Goal: Navigation & Orientation: Find specific page/section

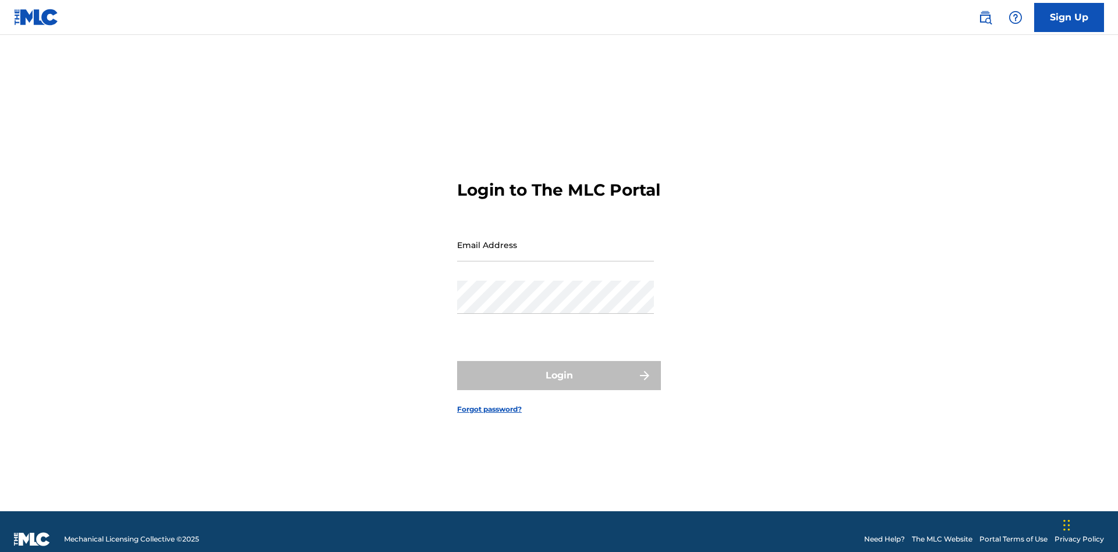
scroll to position [15, 0]
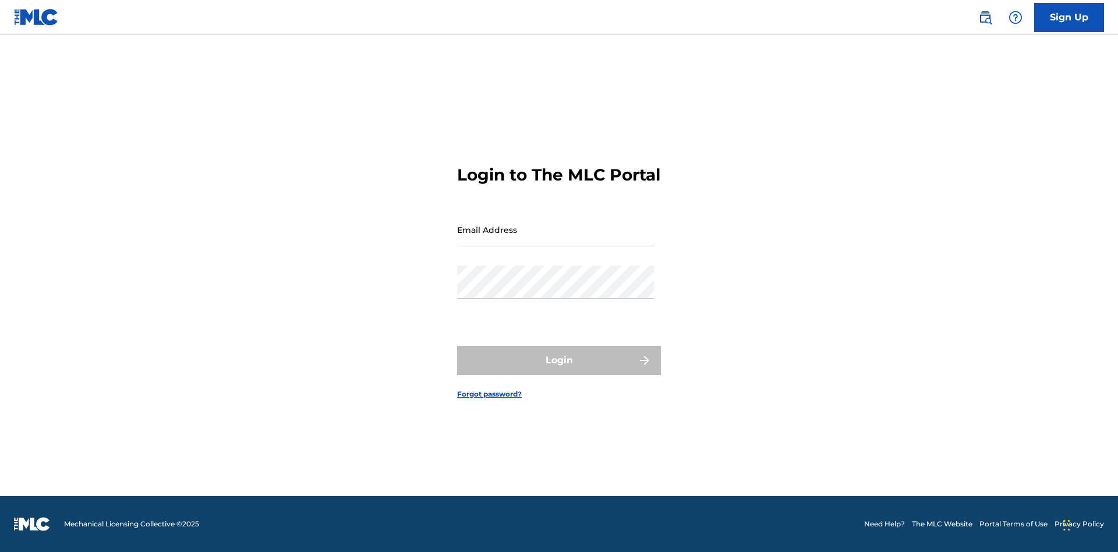
click at [555, 239] on input "Email Address" at bounding box center [555, 229] width 197 height 33
type input "[EMAIL_ADDRESS][DOMAIN_NAME]"
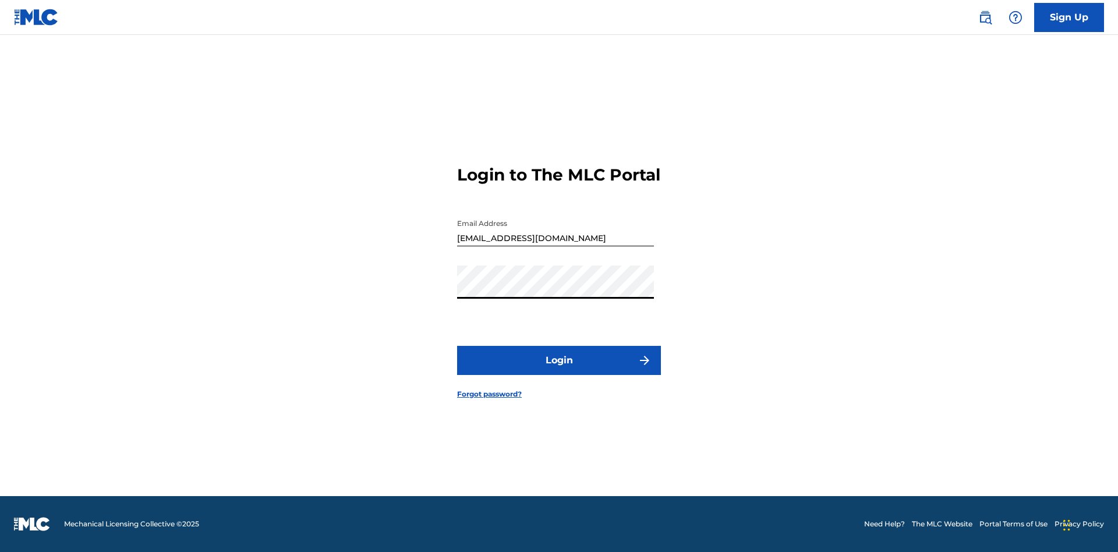
click at [559, 370] on button "Login" at bounding box center [559, 360] width 204 height 29
